Goal: Information Seeking & Learning: Learn about a topic

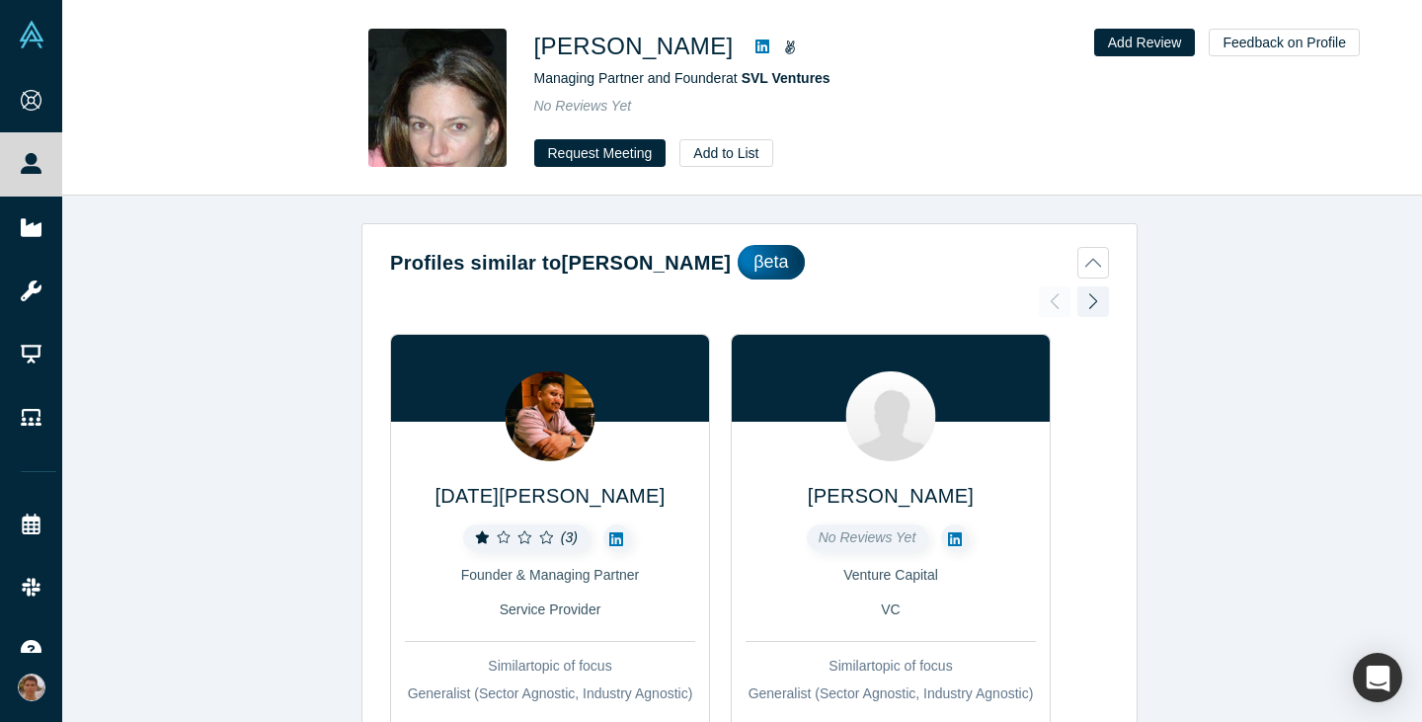
click at [795, 44] on icon at bounding box center [790, 47] width 10 height 14
